Goal: Task Accomplishment & Management: Manage account settings

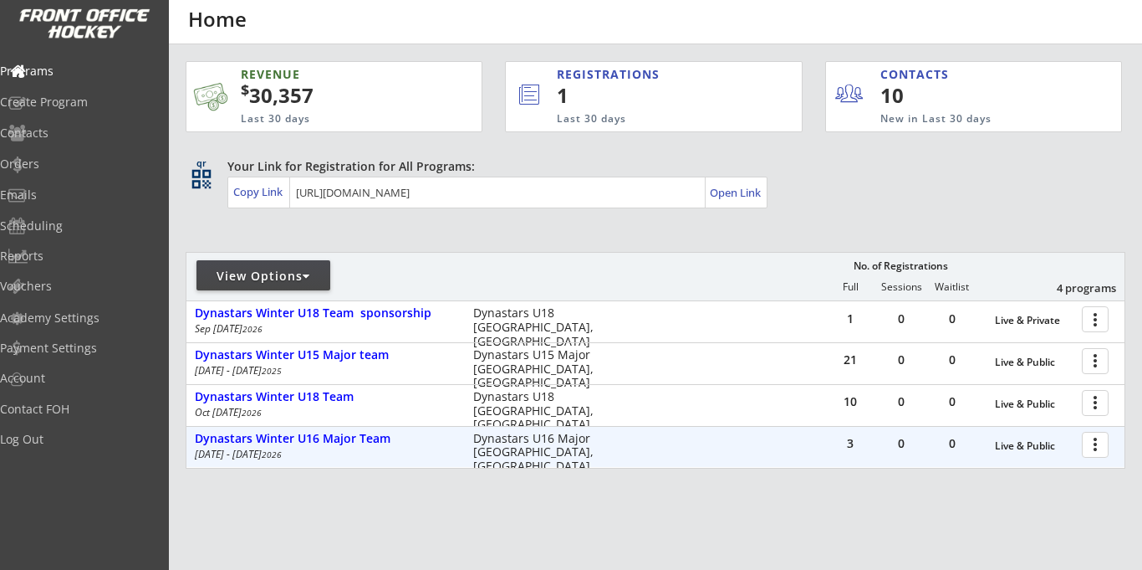
click at [1101, 447] on div at bounding box center [1098, 443] width 29 height 29
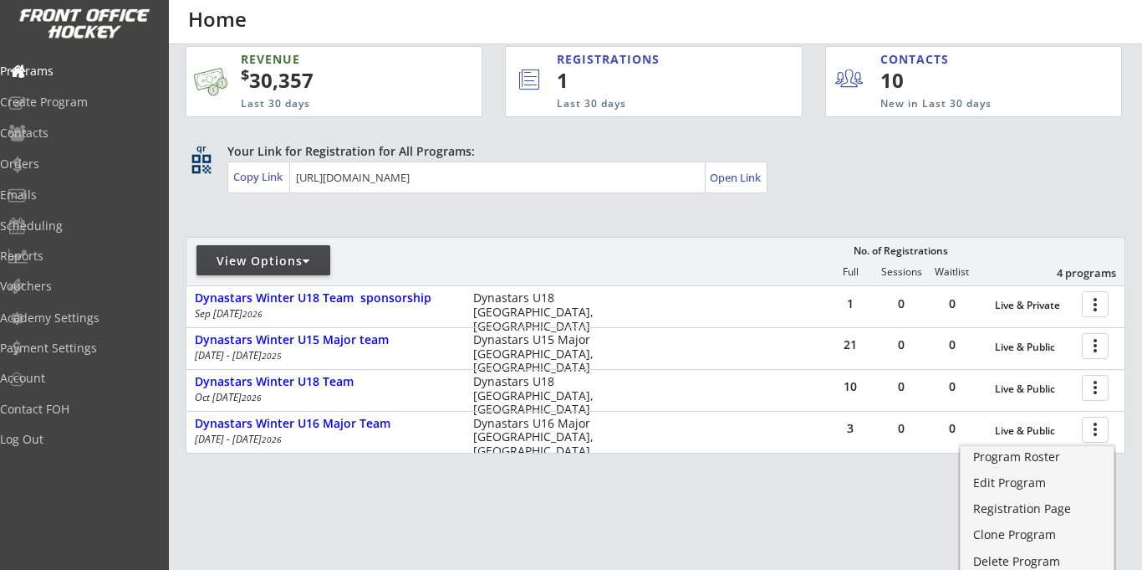
scroll to position [17, 0]
click at [985, 462] on div "Program Roster" at bounding box center [1038, 457] width 120 height 12
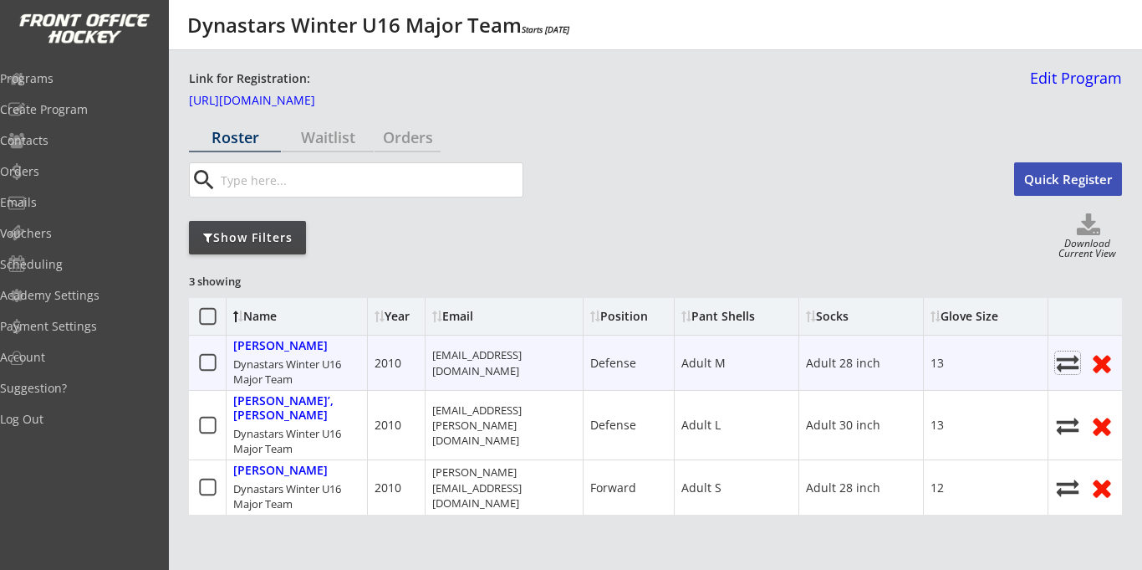
click at [1070, 364] on icon at bounding box center [1067, 362] width 25 height 23
select select ""1348695171700984260__LOOKUP__1748404469310x773011068878848000""
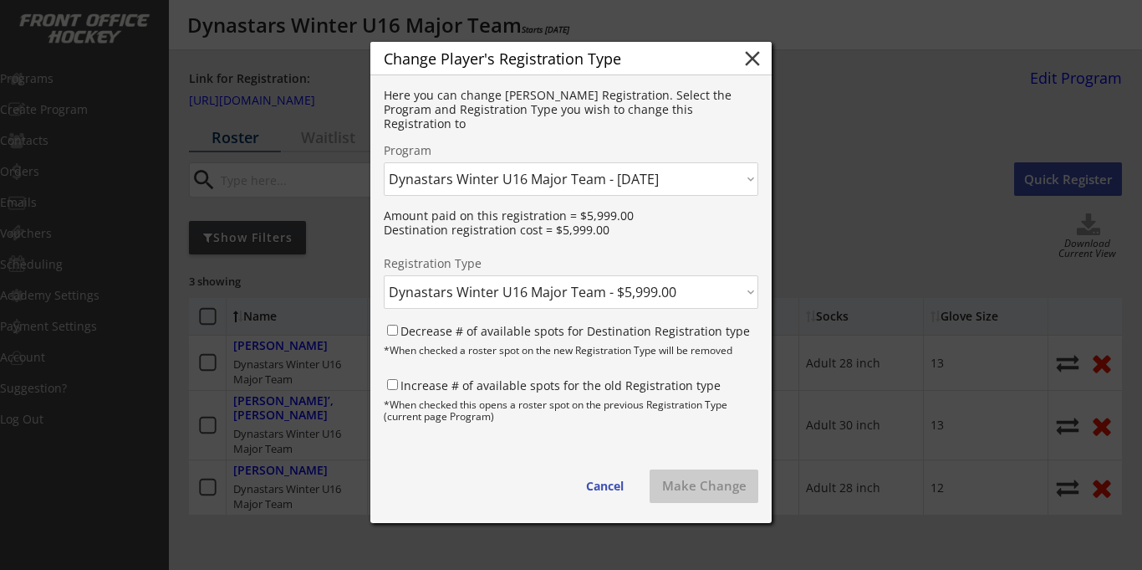
click at [729, 183] on select "Click here... Dynastars Winter U18 Team sponsorship - [DATE] Dynastars Winter U…" at bounding box center [571, 178] width 375 height 33
select select ""1348695171700984260__LOOKUP__1748402876344x579200657374314500""
click at [384, 162] on select "Click here... Dynastars Winter U18 Team sponsorship - [DATE] Dynastars Winter U…" at bounding box center [571, 178] width 375 height 33
click at [531, 299] on select "Click here... Dynastars Winter U15 Major Team - $5,999.00" at bounding box center [571, 291] width 375 height 33
click at [559, 249] on div "Here you can change [PERSON_NAME] Registration. Select the Program and Registra…" at bounding box center [570, 298] width 401 height 447
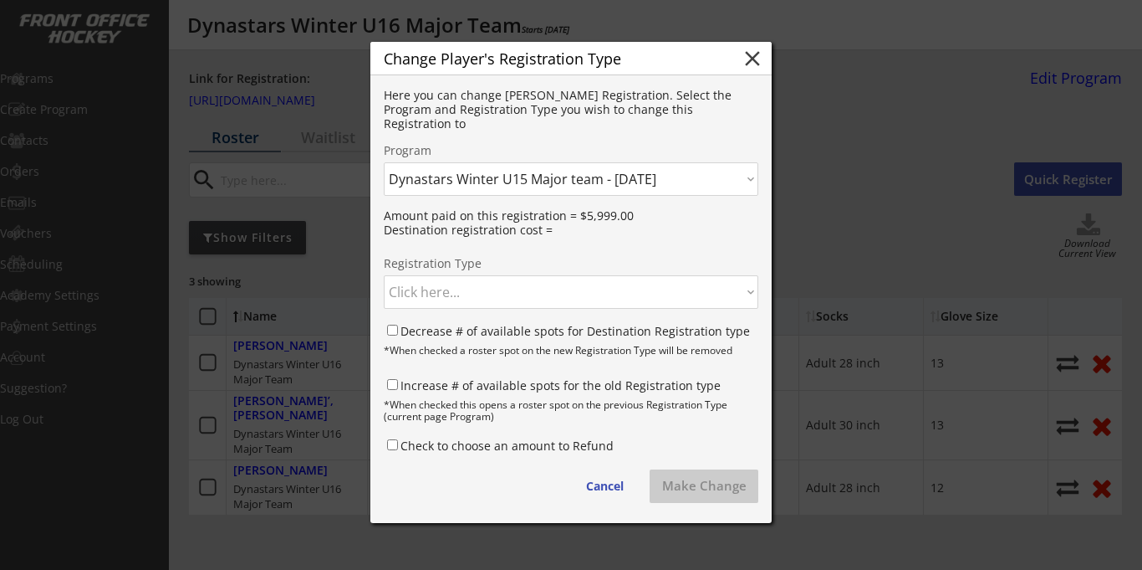
click at [502, 293] on select "Click here... Dynastars Winter U15 Major Team - $5,999.00" at bounding box center [571, 291] width 375 height 33
select select ""1348695171700984260__LOOKUP__1748402876344x974215981875068900""
click at [384, 275] on select "Click here... Dynastars Winter U15 Major Team - $5,999.00" at bounding box center [571, 291] width 375 height 33
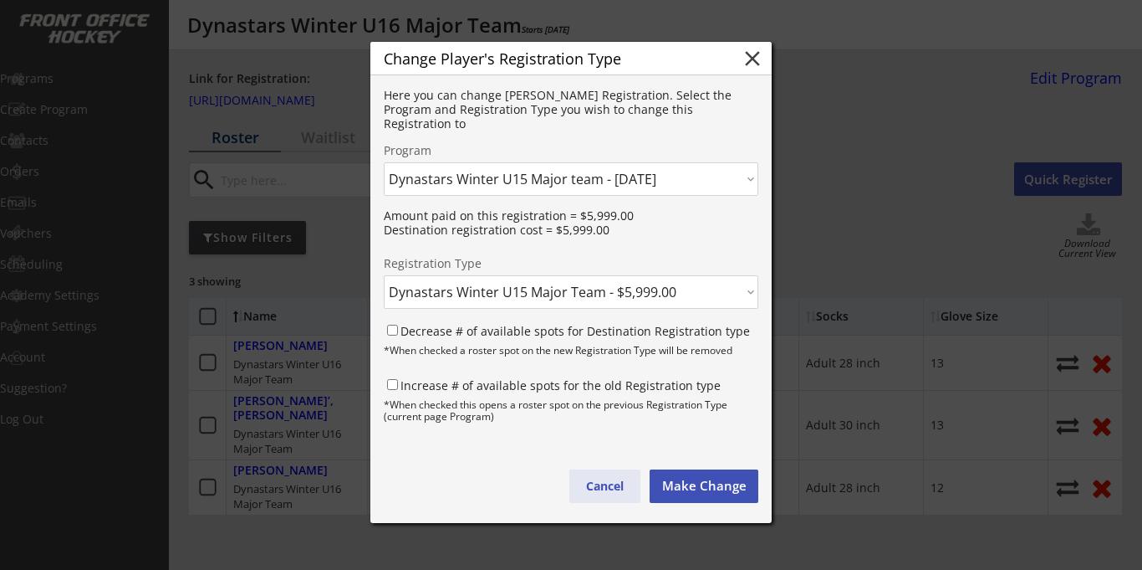
click at [610, 492] on button "Cancel" at bounding box center [605, 485] width 71 height 33
select select ""1348695171700984260__LOOKUP__1748404469310x870968641084457000""
select select ""PLACEHOLDER_1427118222253""
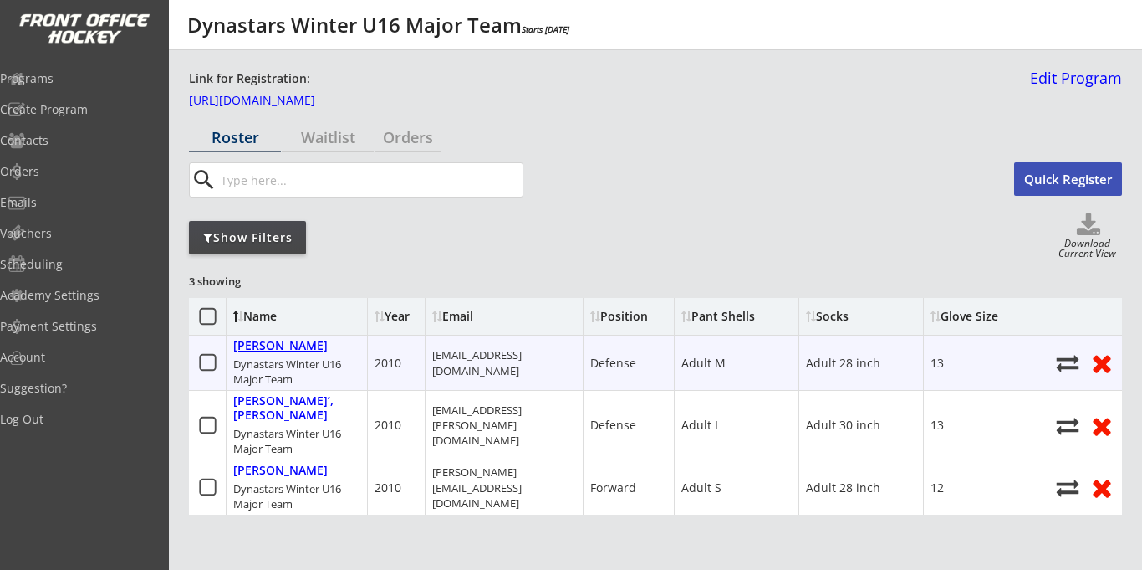
click at [291, 346] on div "Morihira, Ryan" at bounding box center [280, 346] width 95 height 14
select select ""Defense""
select select ""Adult L""
select select ""Adult M""
select select ""Adult 28 inch""
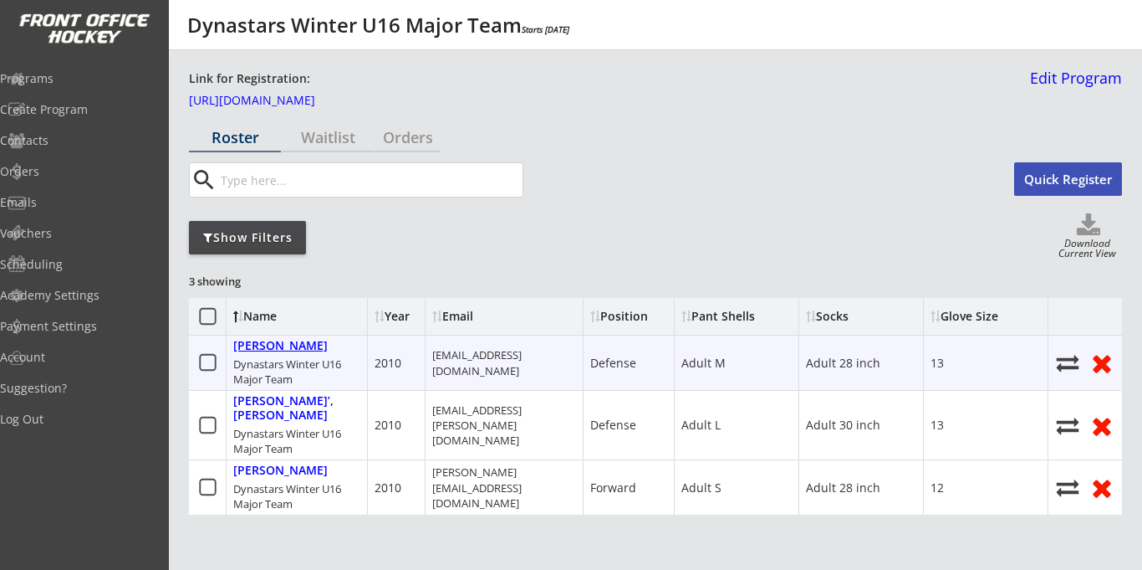
select select ""13""
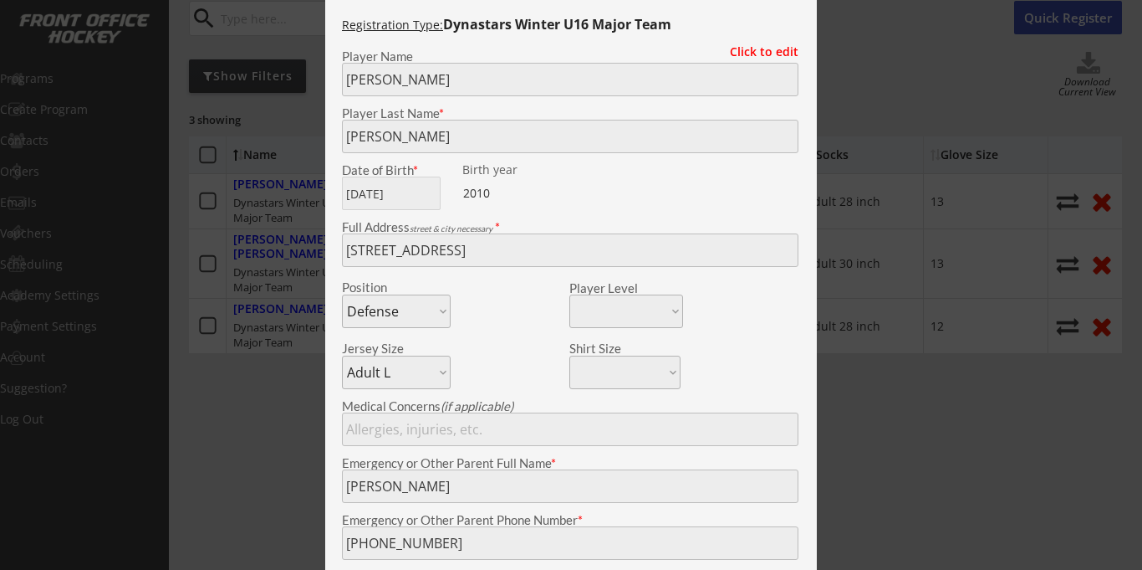
scroll to position [152, 0]
